Goal: Task Accomplishment & Management: Use online tool/utility

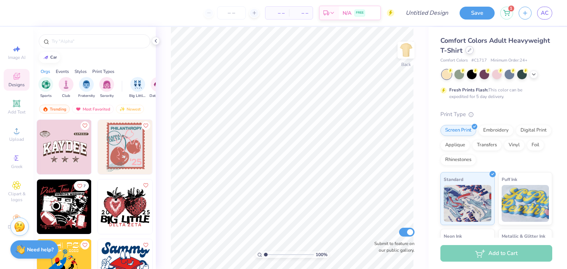
click at [473, 51] on div at bounding box center [469, 50] width 8 height 8
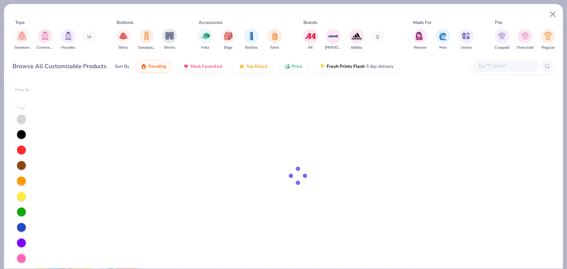
click at [500, 63] on input "text" at bounding box center [505, 66] width 57 height 8
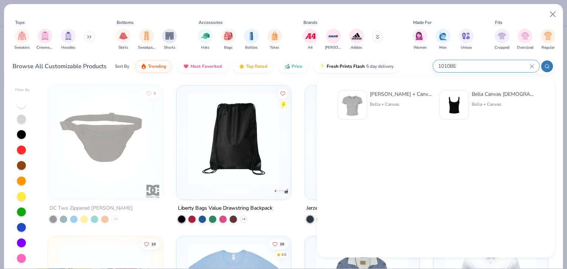
type input "1010BE"
click at [405, 98] on div "Bella + Canvas Ladies' Micro Ribbed Baby Tee" at bounding box center [401, 94] width 62 height 8
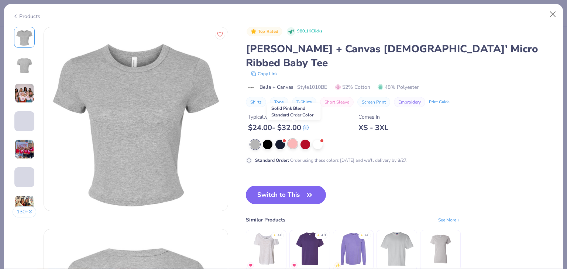
click at [294, 139] on div at bounding box center [293, 144] width 10 height 10
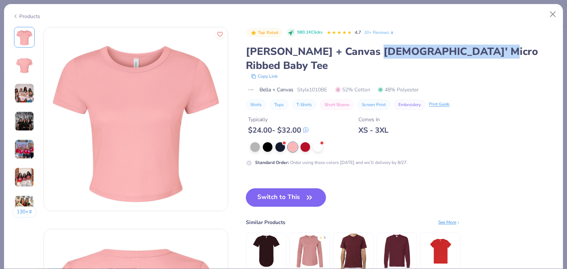
drag, startPoint x: 360, startPoint y: 53, endPoint x: 375, endPoint y: 78, distance: 29.6
click at [475, 50] on div "Bella + Canvas Ladies' Micro Ribbed Baby Tee" at bounding box center [400, 59] width 308 height 28
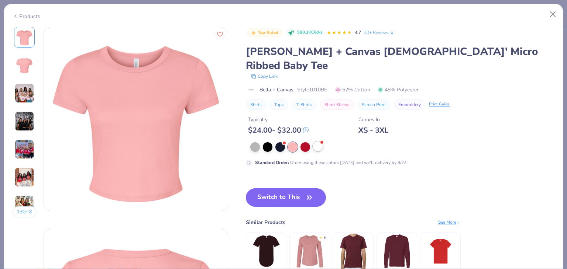
click at [318, 142] on div at bounding box center [318, 147] width 10 height 10
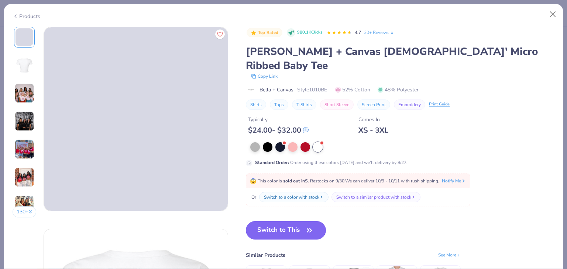
click at [297, 221] on button "Switch to This" at bounding box center [286, 230] width 80 height 18
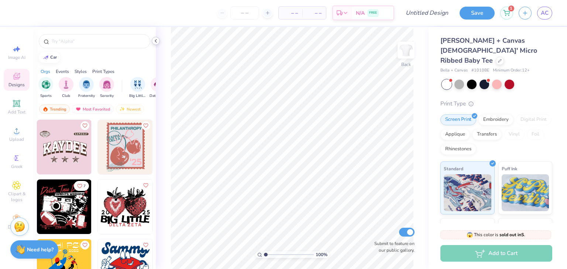
click at [156, 43] on icon at bounding box center [156, 41] width 6 height 6
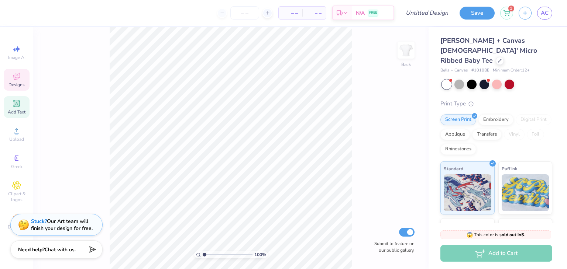
click at [22, 106] on div "Add Text" at bounding box center [17, 107] width 26 height 22
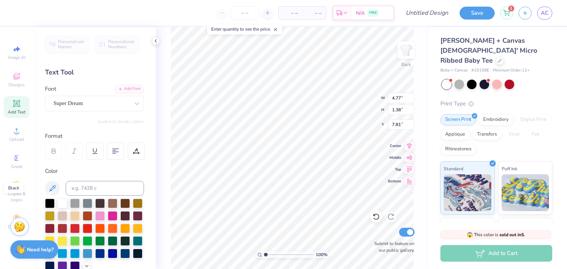
click at [47, 201] on div at bounding box center [50, 204] width 10 height 10
click at [155, 43] on icon at bounding box center [156, 41] width 6 height 6
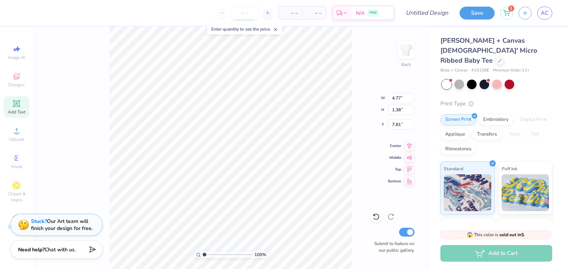
click at [245, 14] on input "number" at bounding box center [244, 12] width 29 height 13
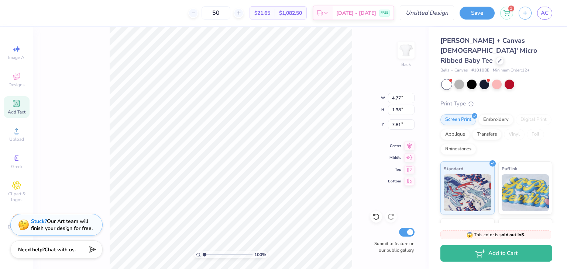
type input "50"
click at [432, 14] on input "Design Title" at bounding box center [436, 13] width 36 height 15
type input "test pratima"
click at [472, 18] on button "Save" at bounding box center [476, 12] width 35 height 13
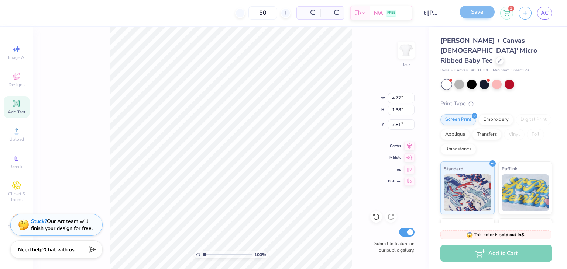
scroll to position [0, 0]
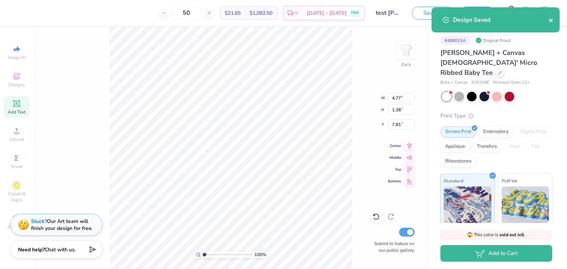
click at [552, 22] on icon "close" at bounding box center [550, 20] width 5 height 6
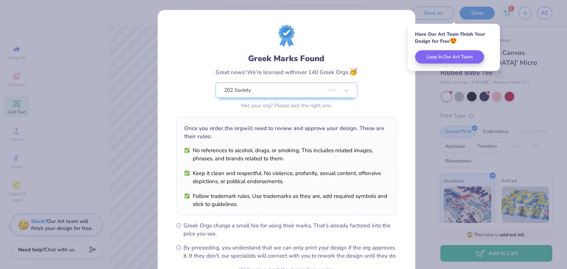
click at [547, 17] on div "Greek Marks Found Great news! We’re licensed with over 140 Greek Orgs. 🥳 202 So…" at bounding box center [283, 134] width 567 height 269
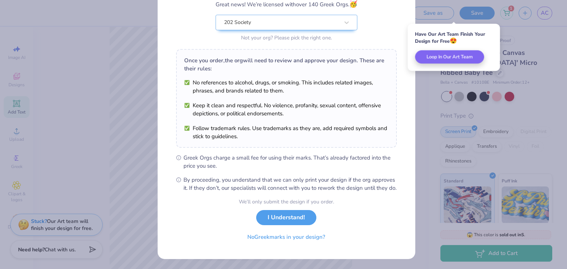
scroll to position [75, 0]
click at [295, 215] on button "I Understand!" at bounding box center [286, 215] width 60 height 15
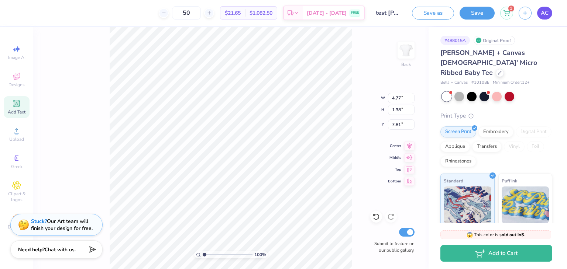
click at [543, 14] on span "AC" at bounding box center [544, 13] width 8 height 8
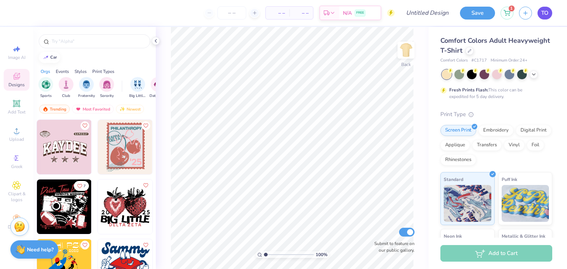
click at [543, 14] on span "TO" at bounding box center [544, 13] width 7 height 8
click at [156, 41] on icon at bounding box center [156, 41] width 6 height 6
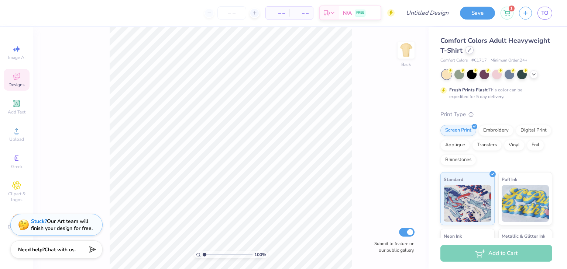
click at [473, 52] on div at bounding box center [469, 50] width 8 height 8
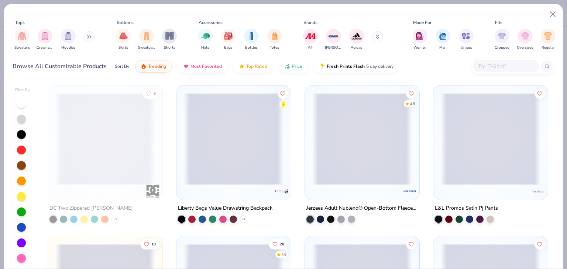
click at [499, 67] on input "text" at bounding box center [505, 66] width 57 height 8
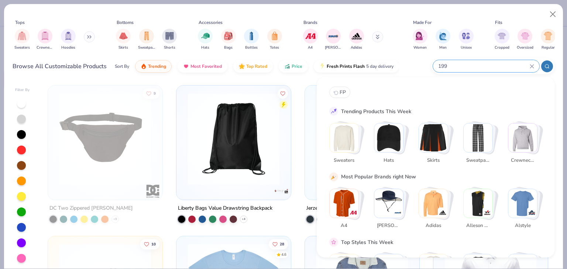
type input "1991"
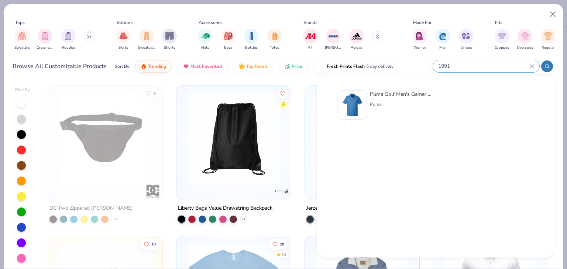
click at [439, 66] on input "1991" at bounding box center [483, 66] width 92 height 8
drag, startPoint x: 454, startPoint y: 70, endPoint x: 436, endPoint y: 70, distance: 17.7
click at [436, 70] on div "1991" at bounding box center [486, 66] width 106 height 12
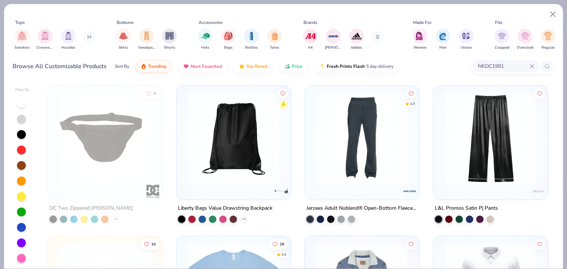
click at [509, 64] on input "NKDC1991" at bounding box center [503, 66] width 52 height 8
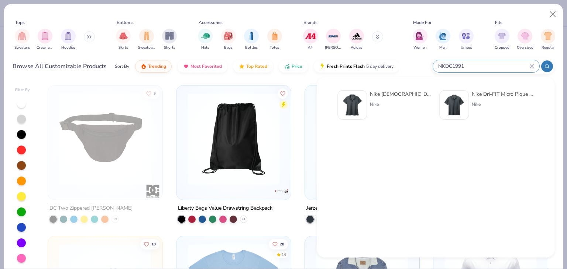
type input "NKDC1991"
click at [376, 100] on div "Nike [DEMOGRAPHIC_DATA] Dri-FIT Micro Pique 2.0 Polo Nike" at bounding box center [401, 105] width 62 height 30
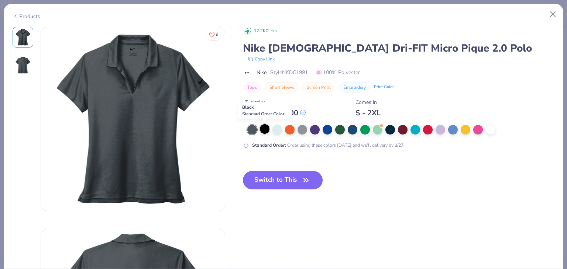
click at [265, 126] on div at bounding box center [265, 129] width 10 height 10
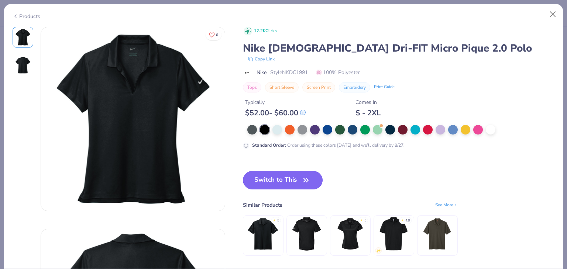
click at [292, 180] on button "Switch to This" at bounding box center [283, 180] width 80 height 18
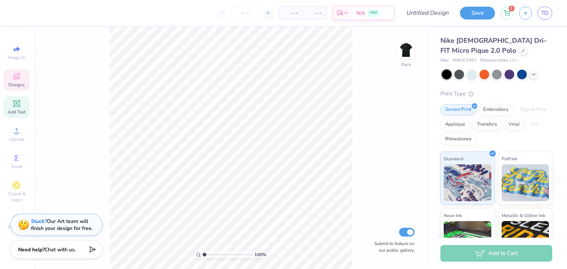
click at [18, 113] on span "Add Text" at bounding box center [17, 112] width 18 height 6
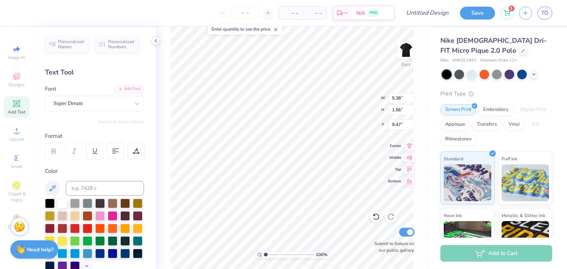
drag, startPoint x: 156, startPoint y: 40, endPoint x: 168, endPoint y: 39, distance: 12.6
click at [156, 40] on icon at bounding box center [156, 41] width 6 height 6
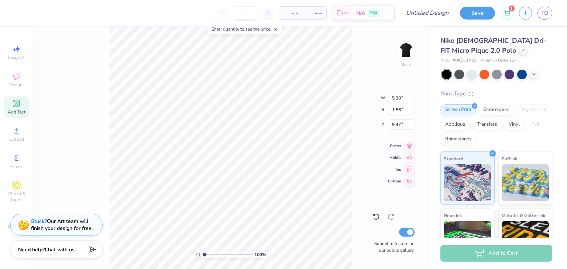
click at [247, 15] on input "number" at bounding box center [245, 12] width 29 height 13
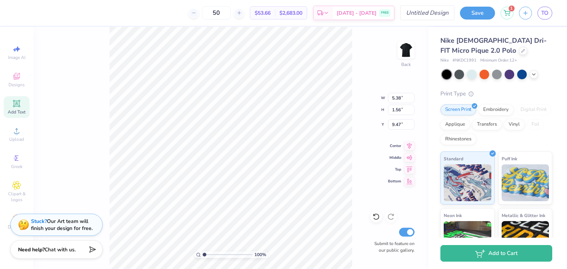
type input "50"
click at [436, 12] on input "Design Title" at bounding box center [436, 13] width 36 height 15
type input "no changes"
click at [486, 17] on button "Save" at bounding box center [477, 12] width 35 height 13
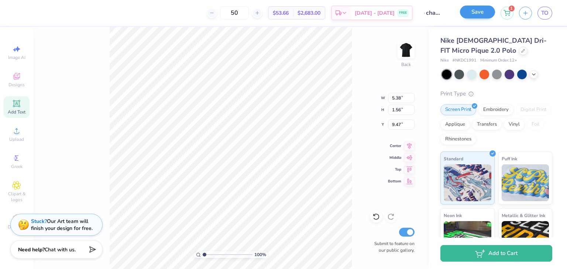
scroll to position [0, 0]
